Goal: Information Seeking & Learning: Learn about a topic

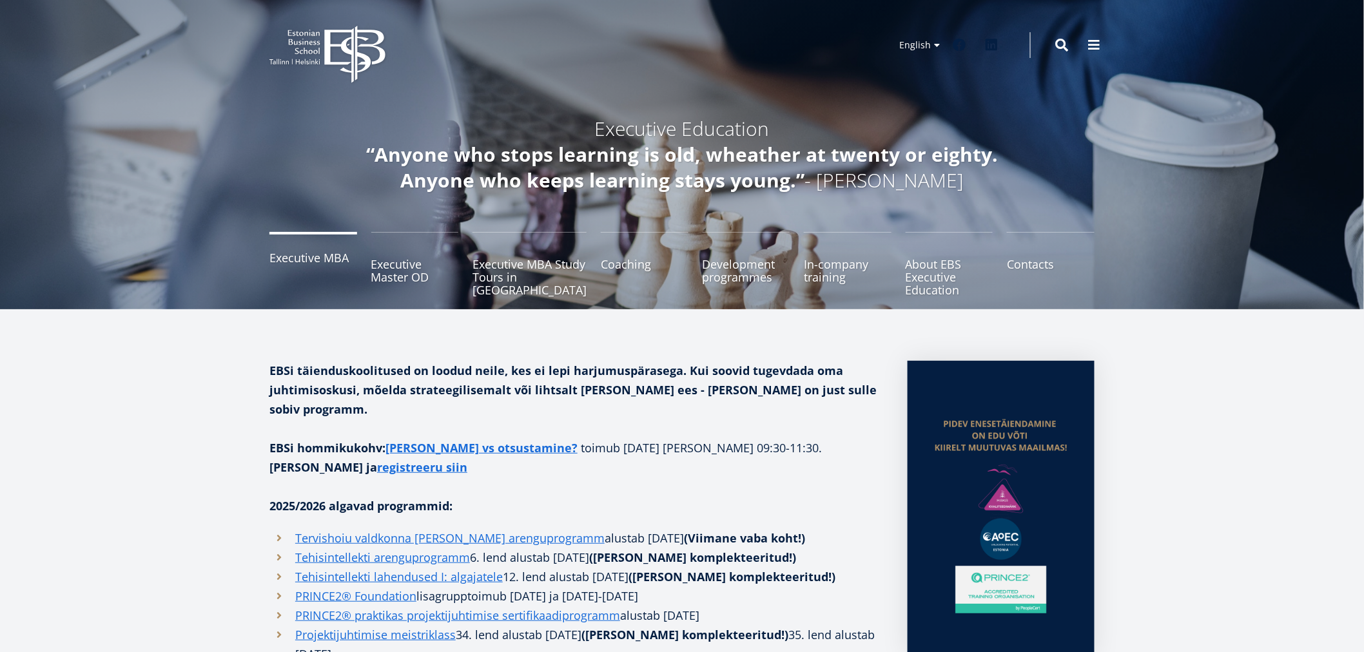
click at [322, 262] on link "Executive MBA" at bounding box center [313, 264] width 88 height 64
click at [303, 46] on icon "EBS Logo Created with Sketch." at bounding box center [327, 54] width 116 height 57
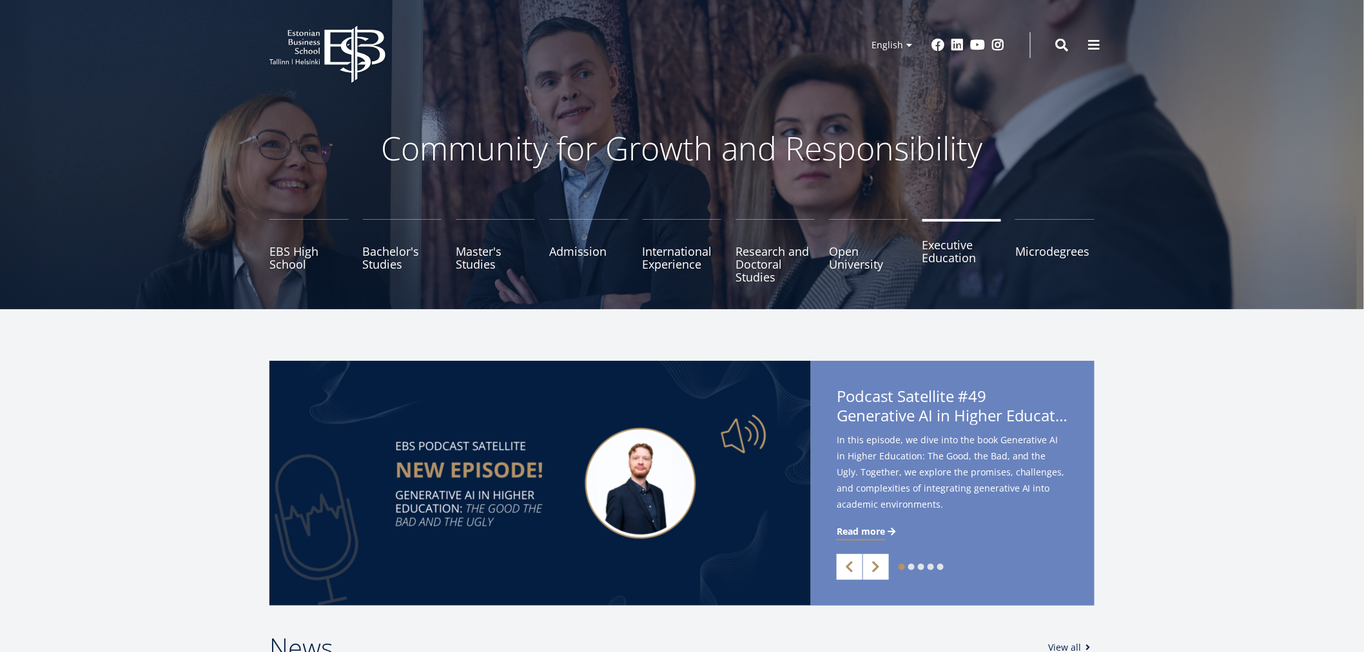
click at [943, 268] on link "Executive Education" at bounding box center [961, 251] width 79 height 64
